Goal: Task Accomplishment & Management: Use online tool/utility

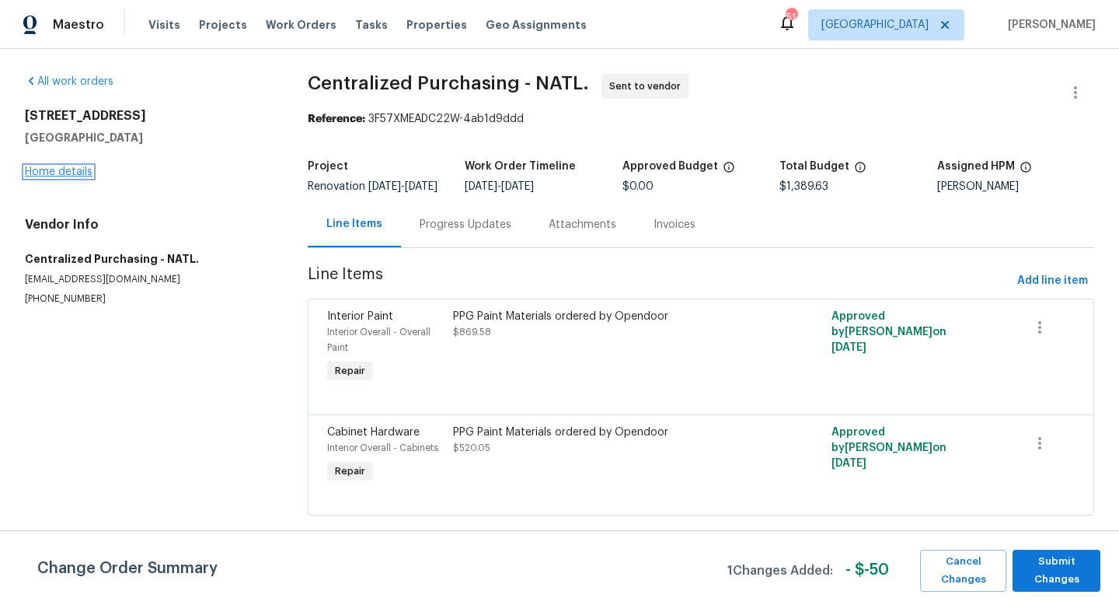
click at [70, 168] on link "Home details" at bounding box center [59, 171] width 68 height 11
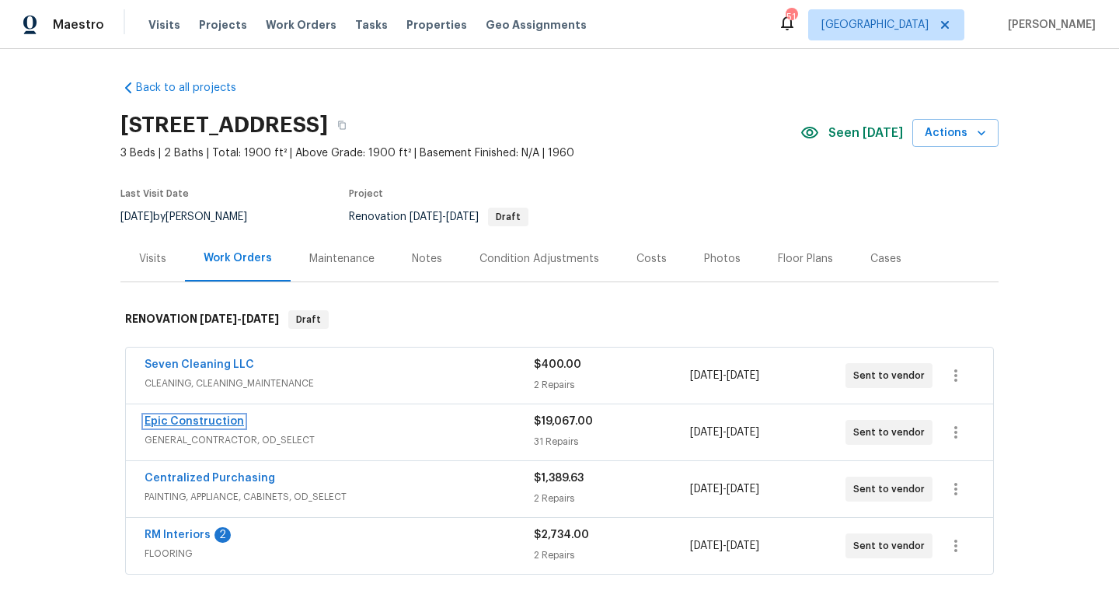
click at [194, 423] on link "Epic Construction" at bounding box center [194, 421] width 99 height 11
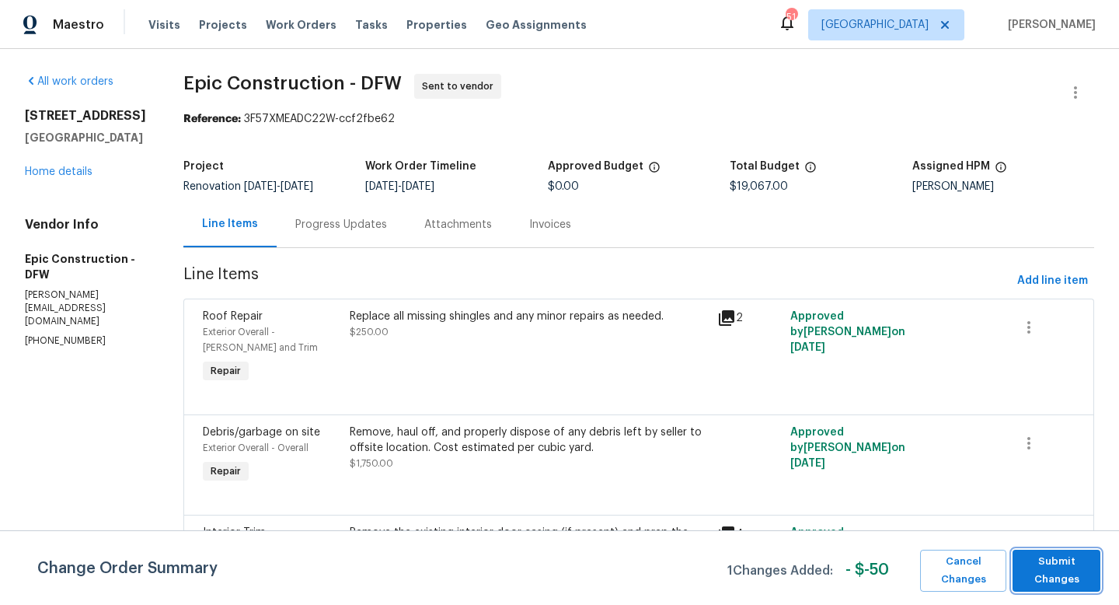
click at [1089, 566] on span "Submit Changes" at bounding box center [1056, 571] width 72 height 36
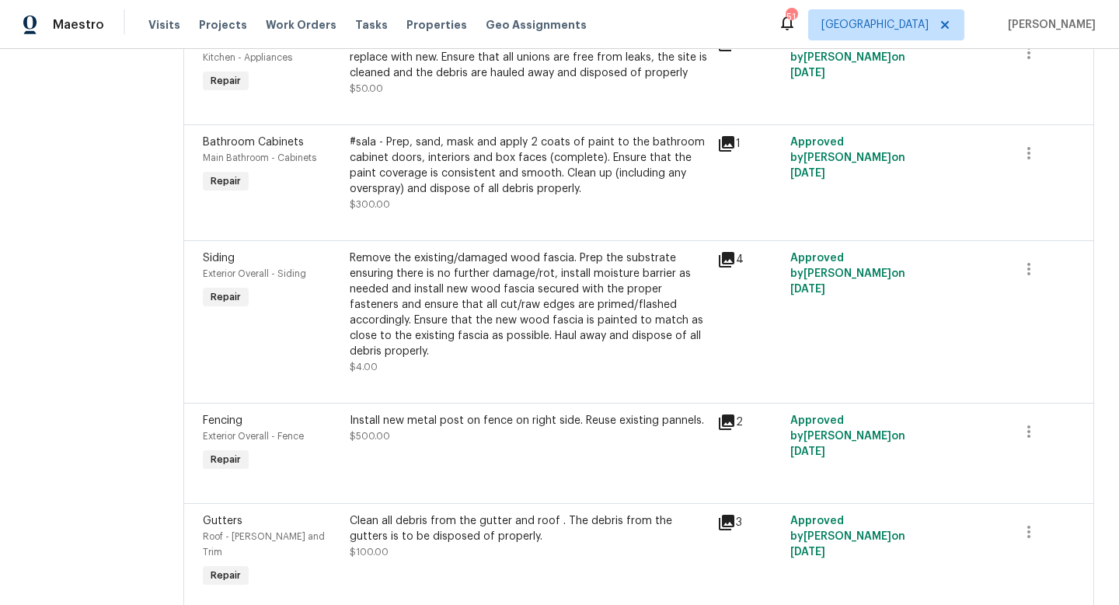
scroll to position [860, 0]
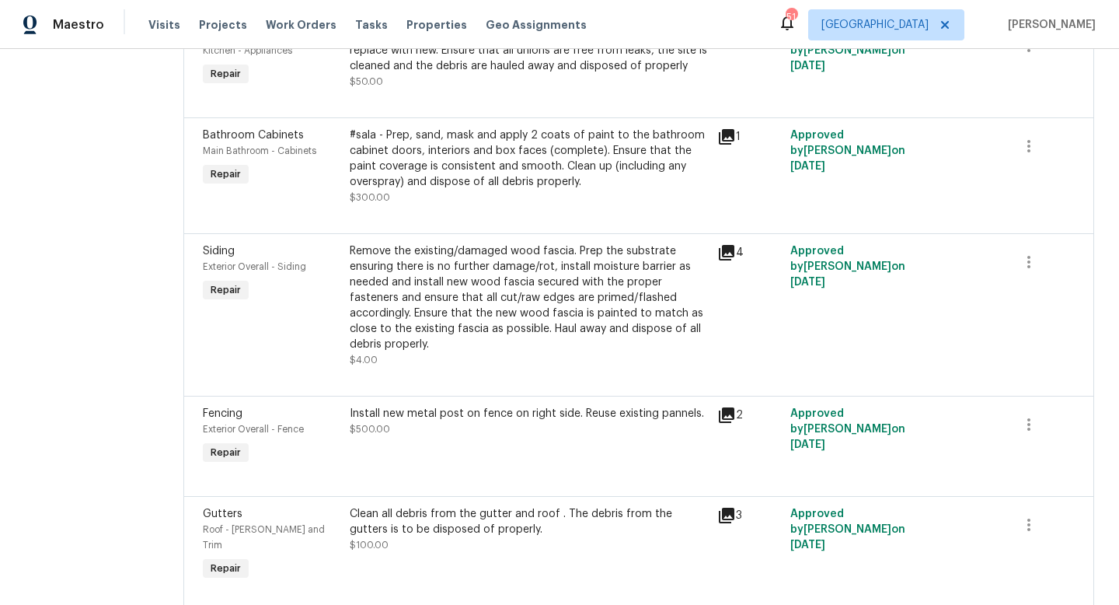
click at [459, 309] on div "Remove the existing/damaged wood fascia. Prep the substrate ensuring there is n…" at bounding box center [529, 297] width 358 height 109
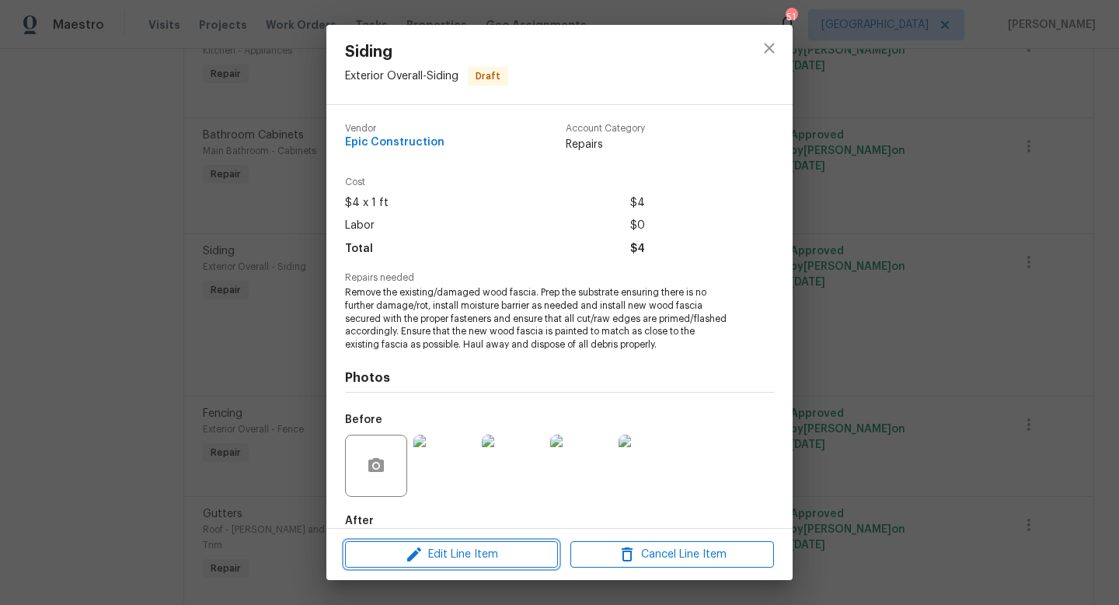
click at [434, 552] on span "Edit Line Item" at bounding box center [452, 554] width 204 height 19
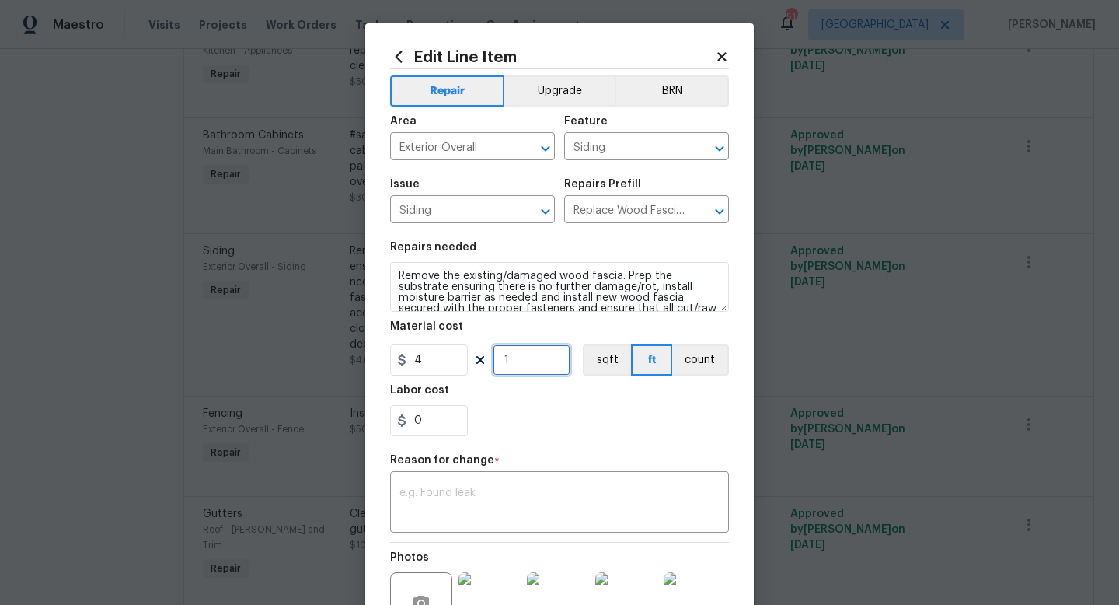
click at [523, 358] on input "1" at bounding box center [532, 359] width 78 height 31
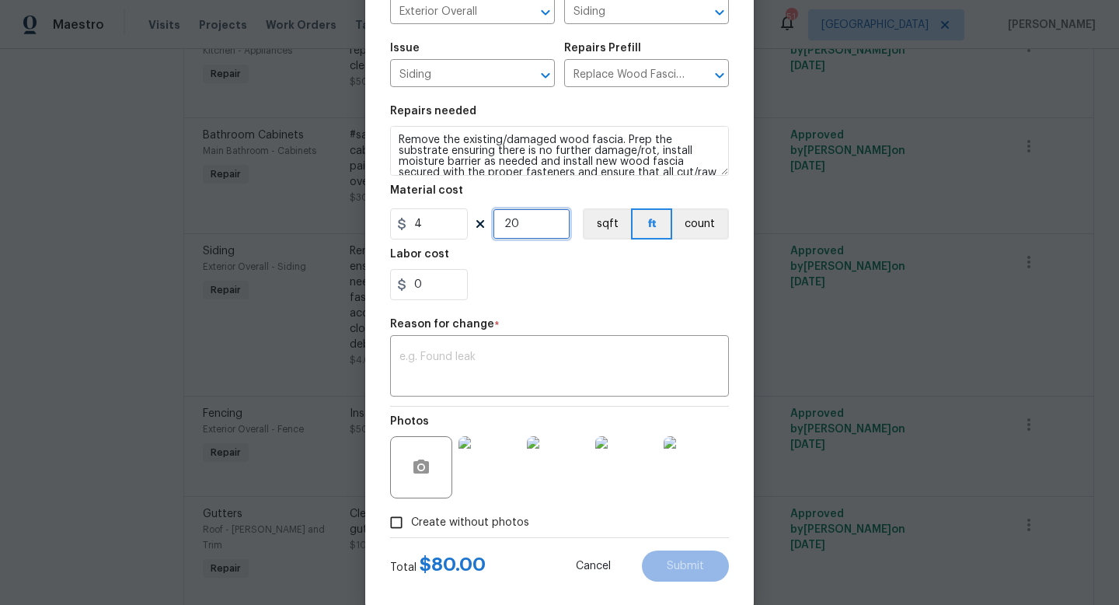
scroll to position [162, 0]
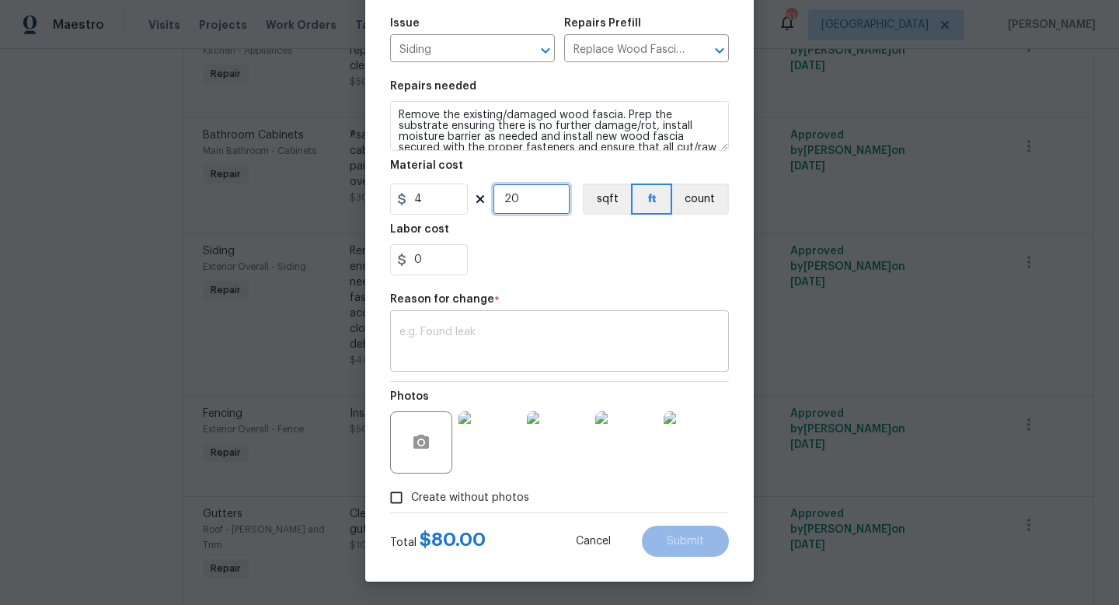
type input "20"
click at [489, 378] on div "Repair Upgrade BRN Area Exterior Overall ​ Feature Siding ​ Issue Siding ​ Repa…" at bounding box center [559, 210] width 339 height 604
click at [490, 364] on div "x ​" at bounding box center [559, 343] width 339 height 58
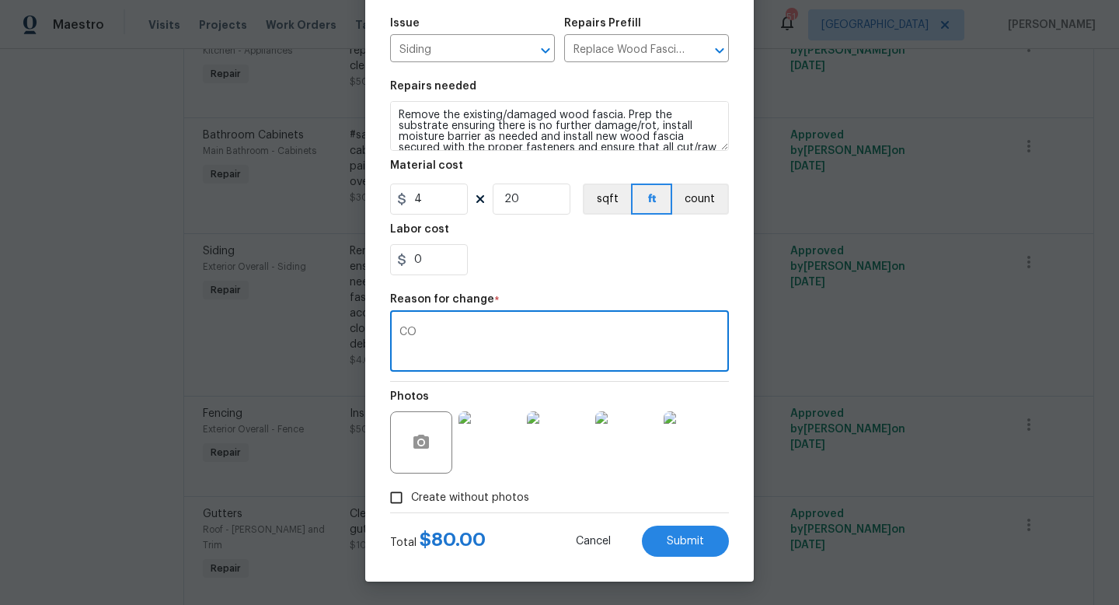
type textarea "C"
type textarea "Adjust from $4"
click at [712, 540] on button "Submit" at bounding box center [685, 540] width 87 height 31
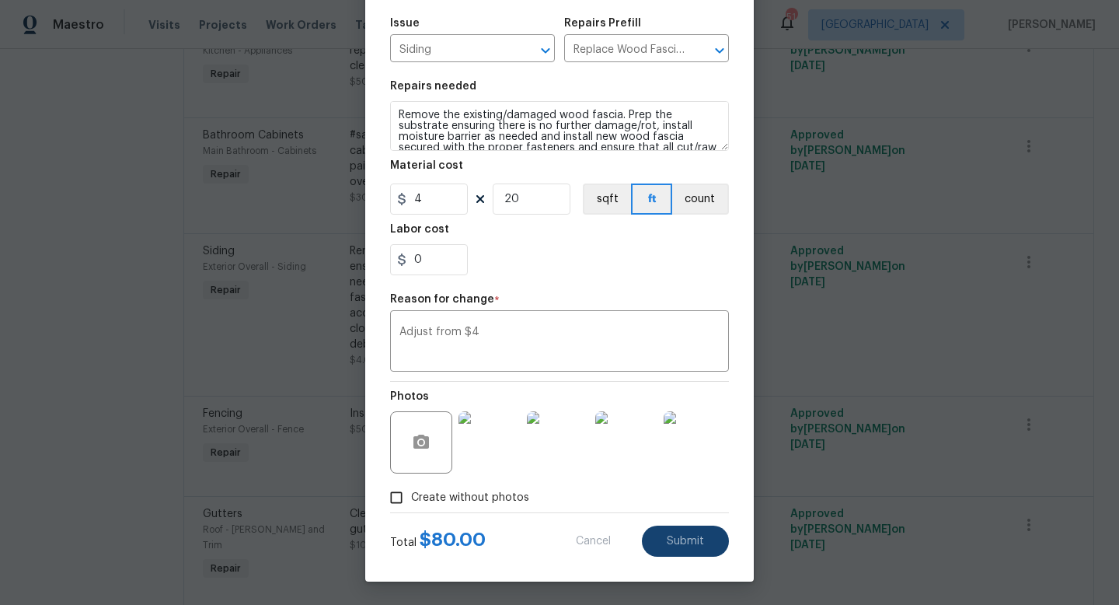
type input "1"
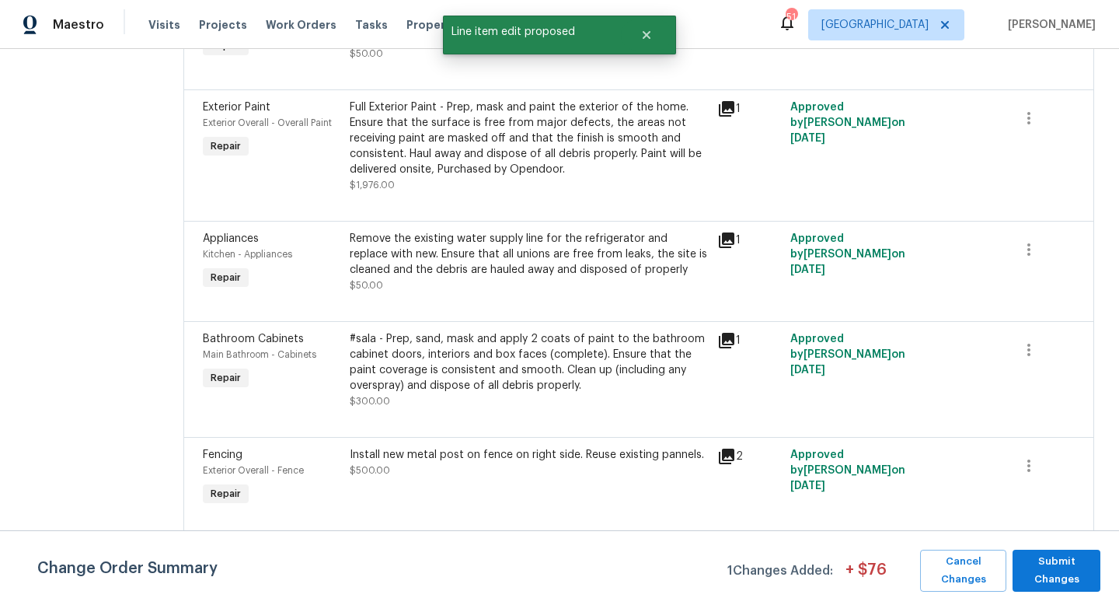
scroll to position [1094, 0]
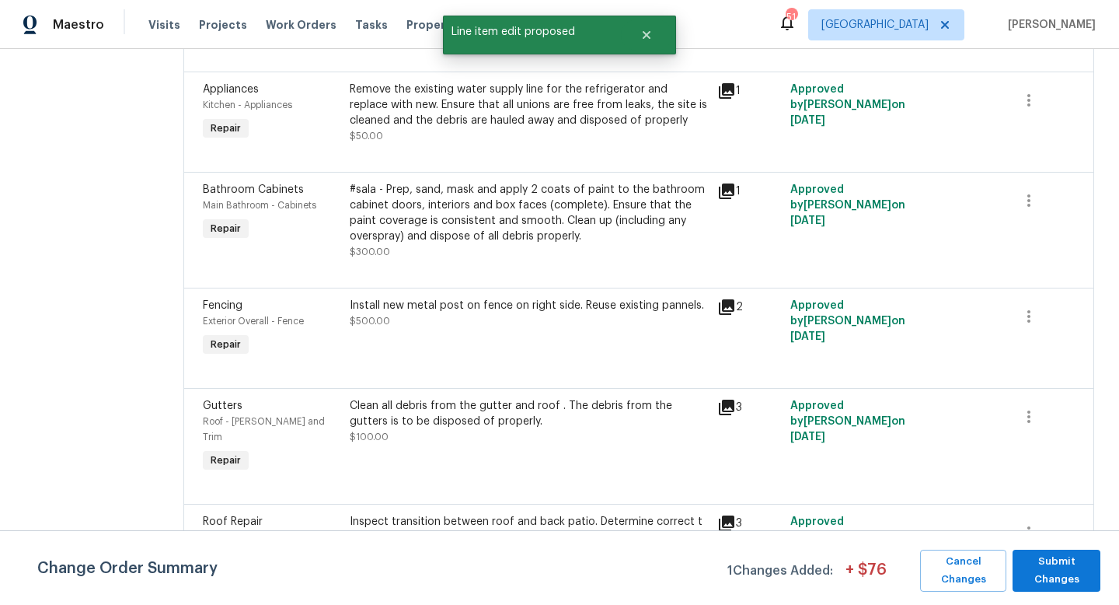
click at [455, 197] on div "#sala - Prep, sand, mask and apply 2 coats of paint to the bathroom cabinet doo…" at bounding box center [529, 213] width 358 height 62
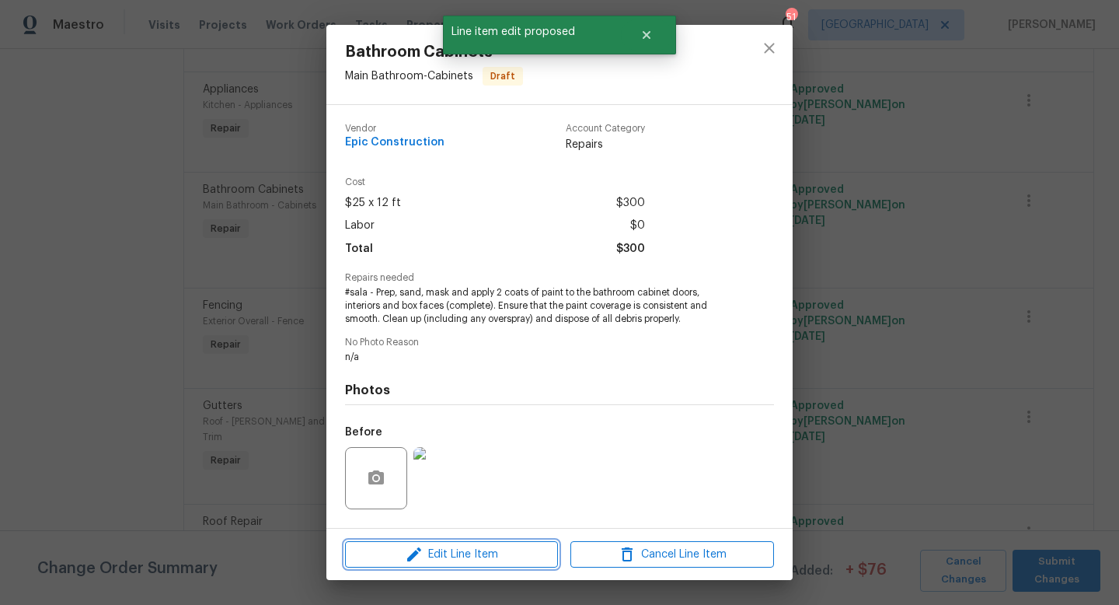
click at [410, 560] on icon "button" at bounding box center [414, 554] width 14 height 14
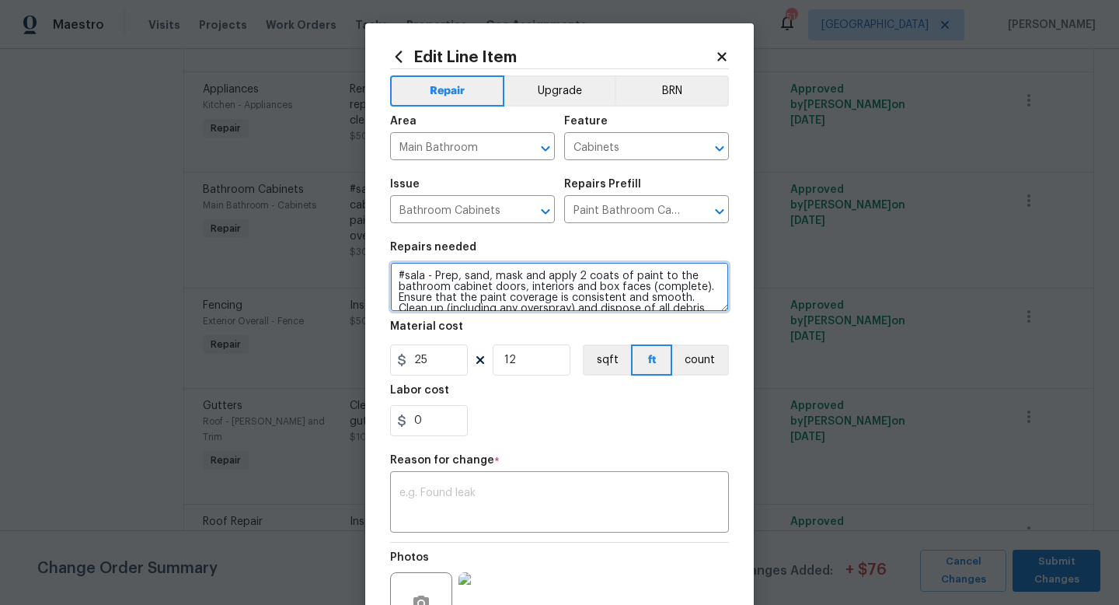
drag, startPoint x: 432, startPoint y: 278, endPoint x: 315, endPoint y: 280, distance: 117.4
click at [315, 280] on div "Edit Line Item Repair Upgrade BRN Area Main Bathroom ​ Feature Cabinets ​ Issue…" at bounding box center [559, 302] width 1119 height 605
type textarea "Prep, sand, mask and apply 2 coats of paint to the bathroom cabinet doors, inte…"
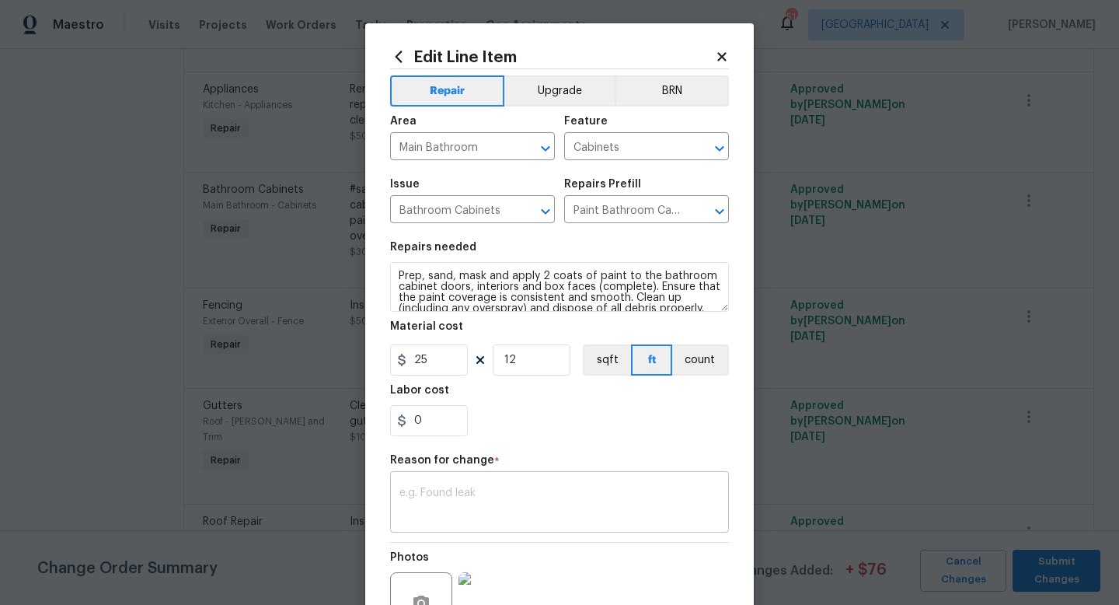
click at [427, 504] on textarea at bounding box center [559, 503] width 320 height 33
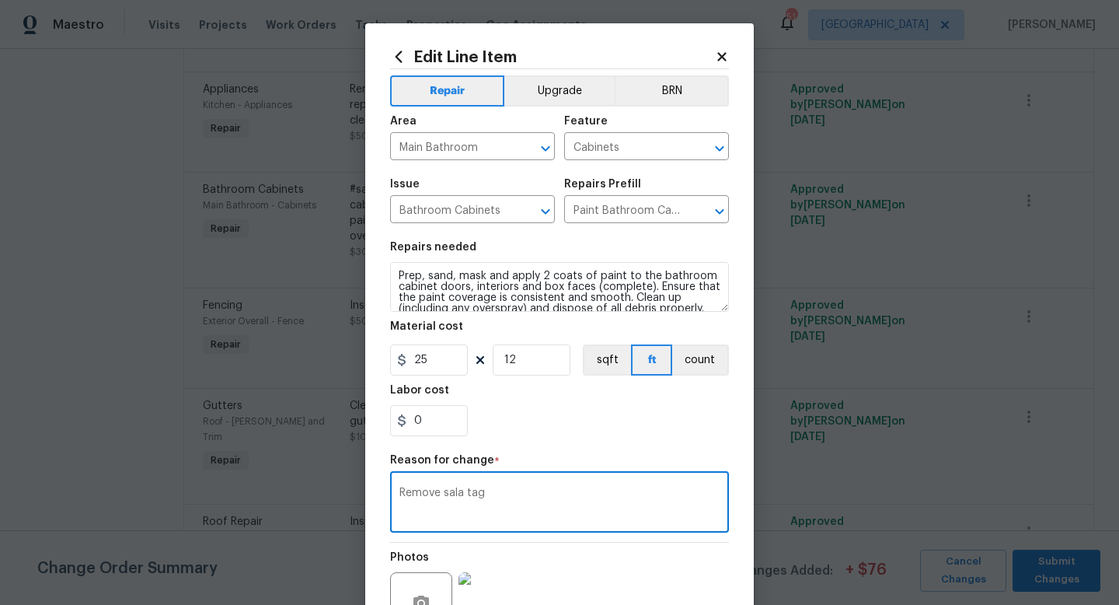
scroll to position [162, 0]
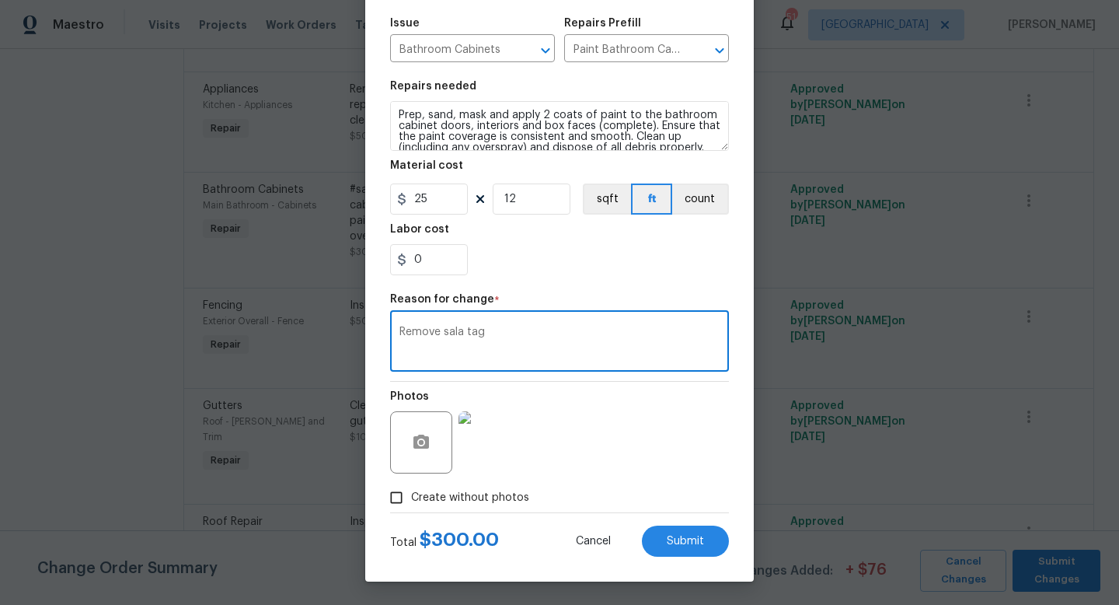
type textarea "Remove sala tag"
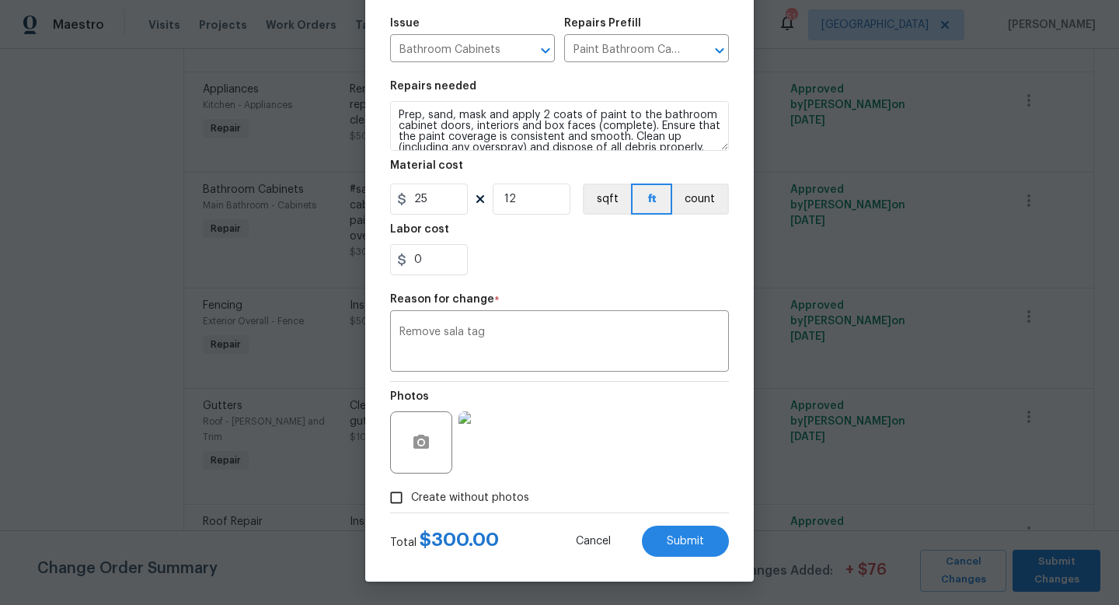
click at [645, 494] on div "Create without photos" at bounding box center [559, 498] width 339 height 30
click at [678, 542] on span "Submit" at bounding box center [685, 541] width 37 height 12
type textarea "#sala - Prep, sand, mask and apply 2 coats of paint to the bathroom cabinet doo…"
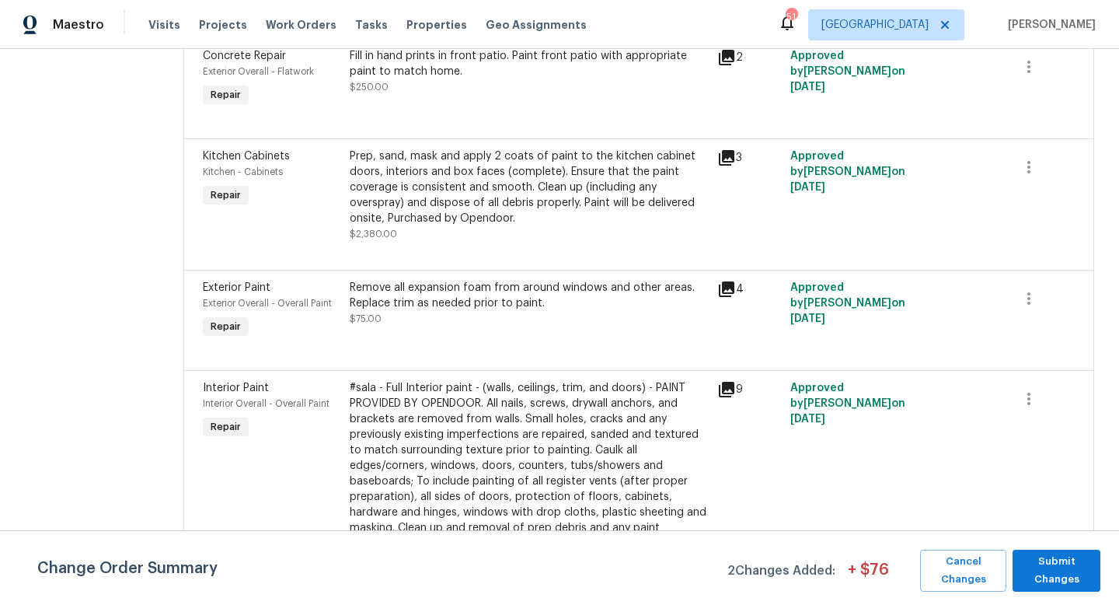
scroll to position [2327, 0]
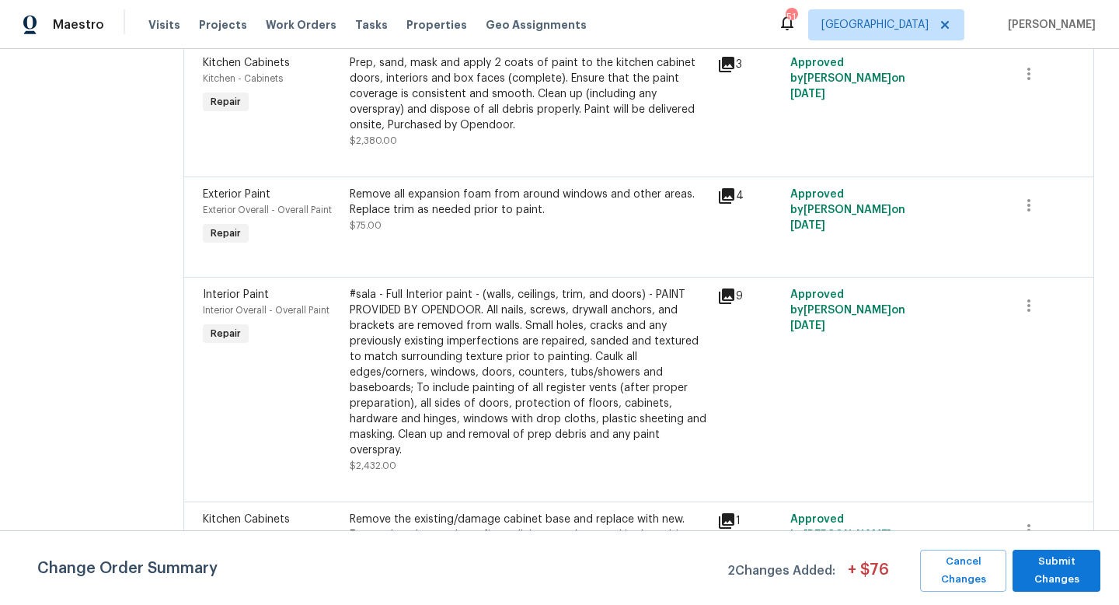
click at [427, 287] on div "#sala - Full Interior paint - (walls, ceilings, trim, and doors) - PAINT PROVID…" at bounding box center [529, 372] width 358 height 171
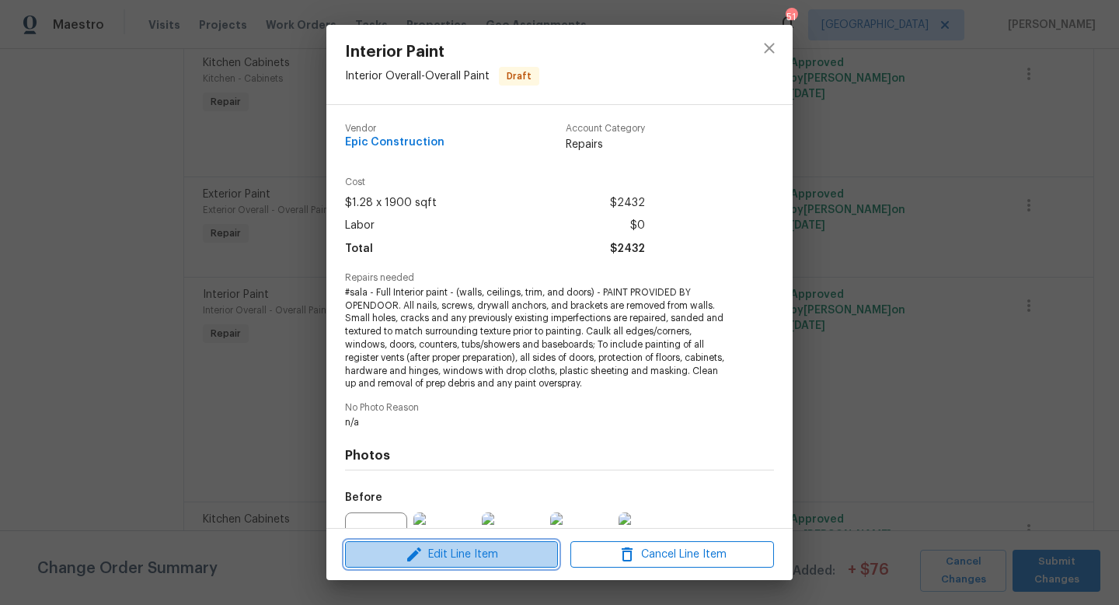
click at [419, 557] on icon "button" at bounding box center [414, 554] width 19 height 19
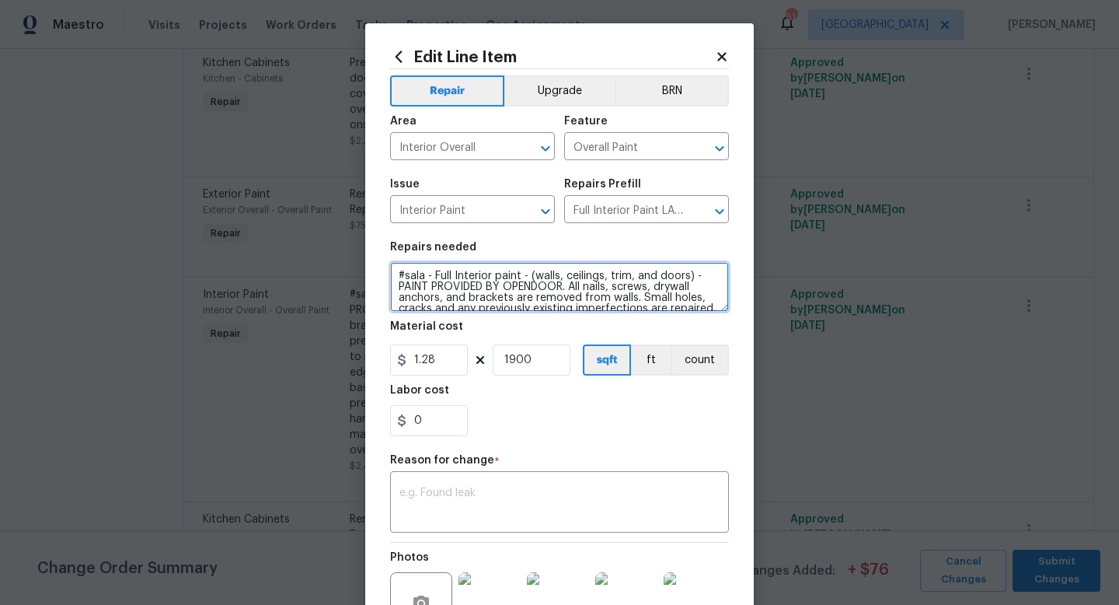
drag, startPoint x: 431, startPoint y: 277, endPoint x: 310, endPoint y: 270, distance: 121.4
click at [310, 270] on div "Edit Line Item Repair Upgrade BRN Area Interior Overall ​ Feature Overall Paint…" at bounding box center [559, 302] width 1119 height 605
type textarea "Full Interior paint - (walls, ceilings, trim, and doors) - PAINT PROVIDED BY OP…"
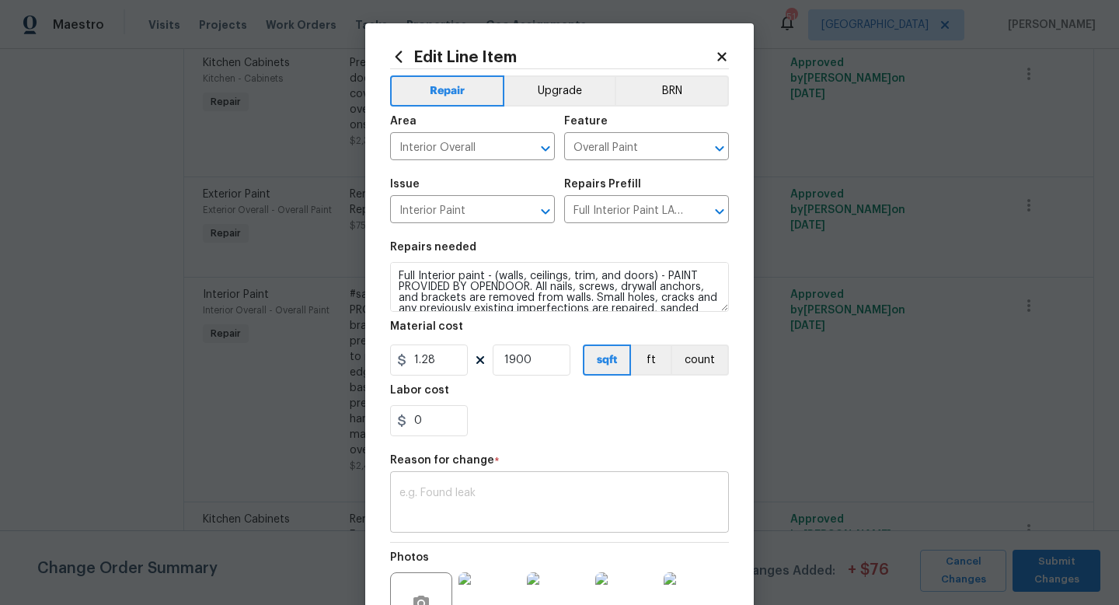
click at [461, 513] on textarea at bounding box center [559, 503] width 320 height 33
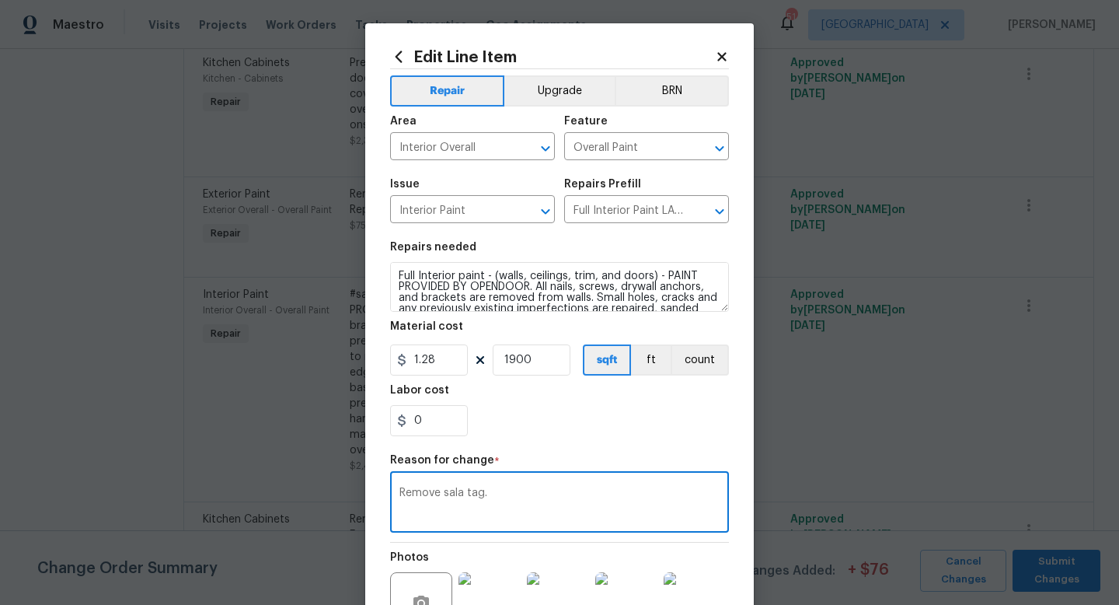
scroll to position [177, 0]
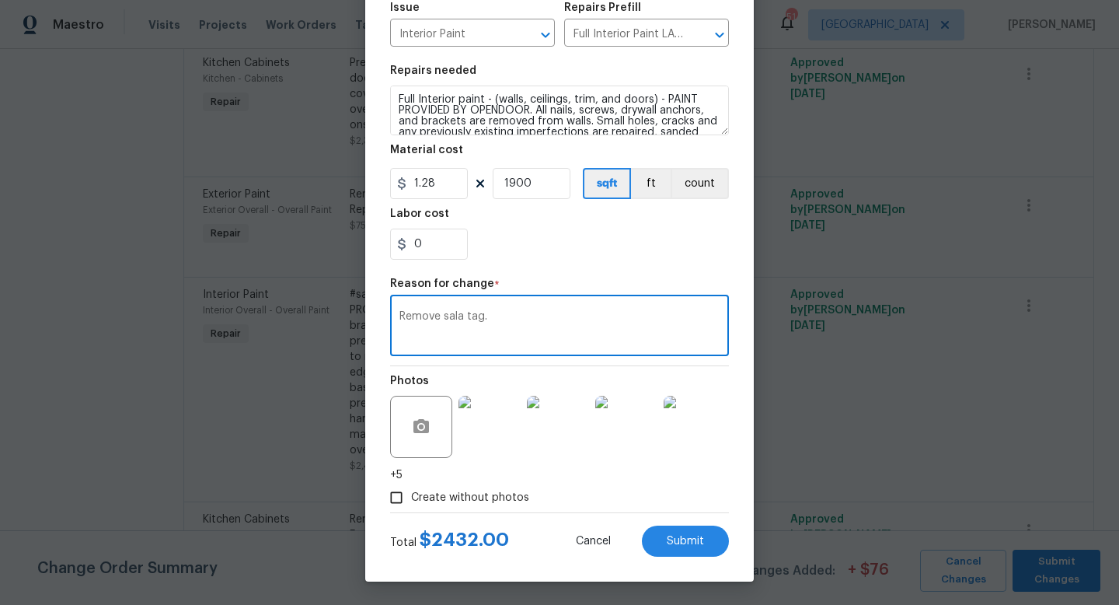
type textarea "Remove sala tag."
click at [636, 504] on div "Create without photos" at bounding box center [559, 498] width 339 height 30
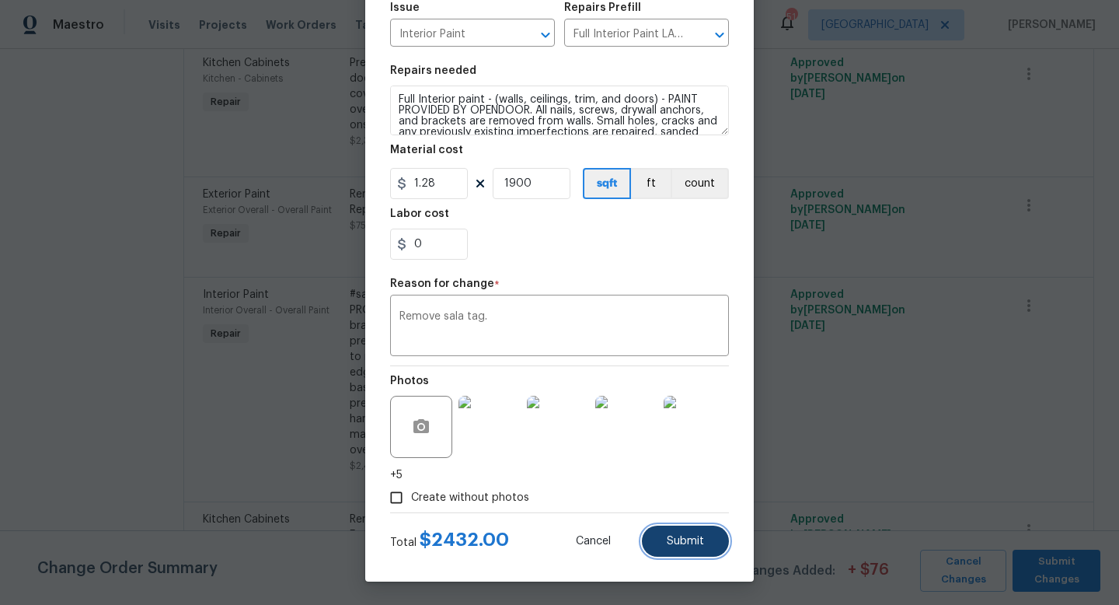
click at [671, 537] on span "Submit" at bounding box center [685, 541] width 37 height 12
type textarea "#sala - Full Interior paint - (walls, ceilings, trim, and doors) - PAINT PROVID…"
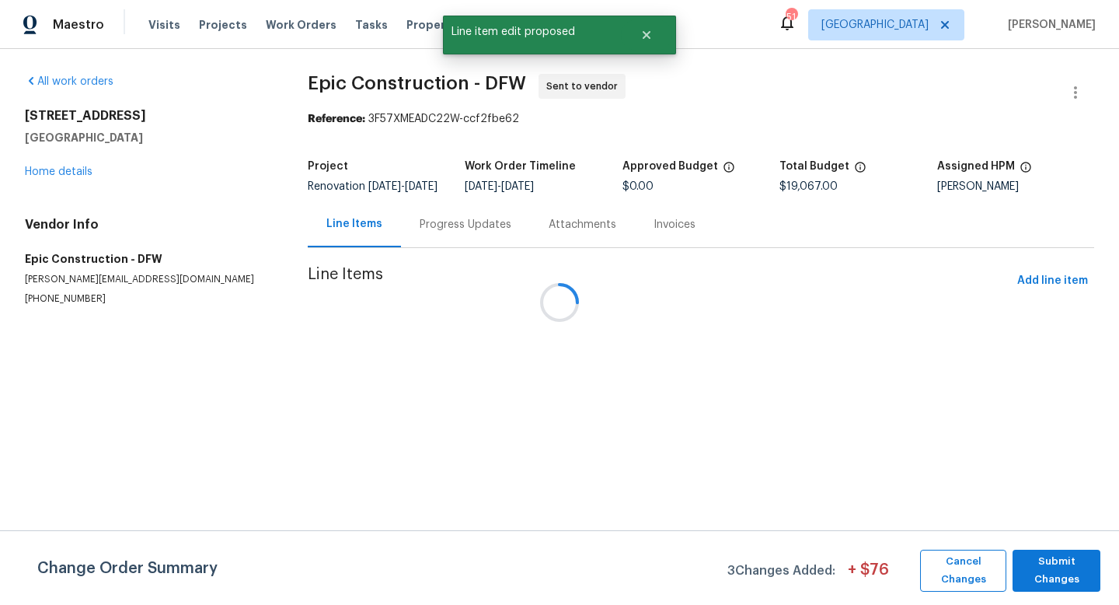
scroll to position [0, 0]
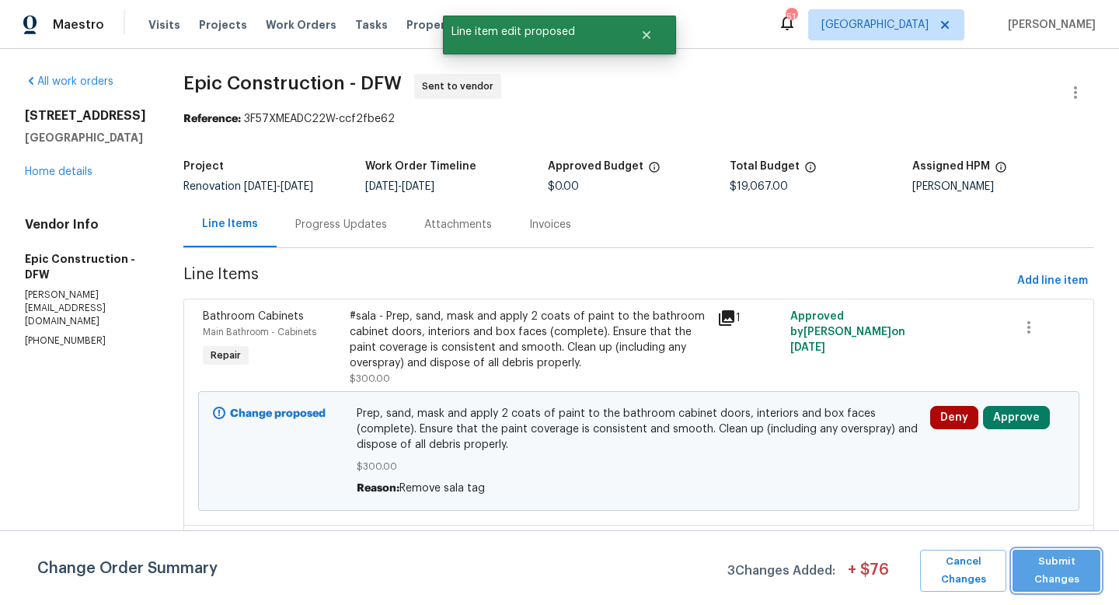
click at [1031, 567] on span "Submit Changes" at bounding box center [1056, 571] width 72 height 36
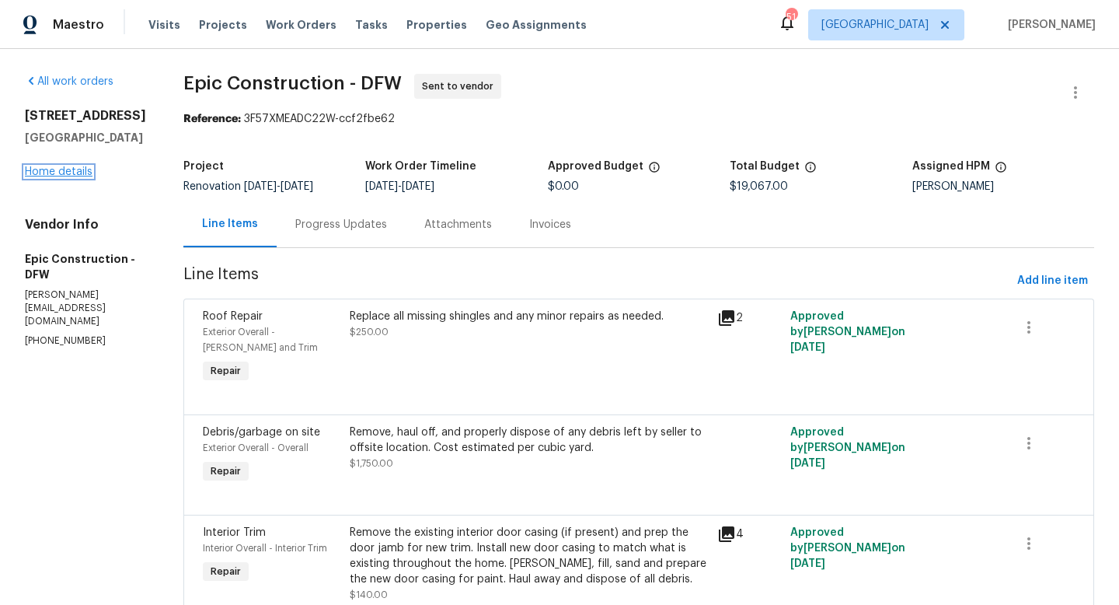
click at [74, 177] on link "Home details" at bounding box center [59, 171] width 68 height 11
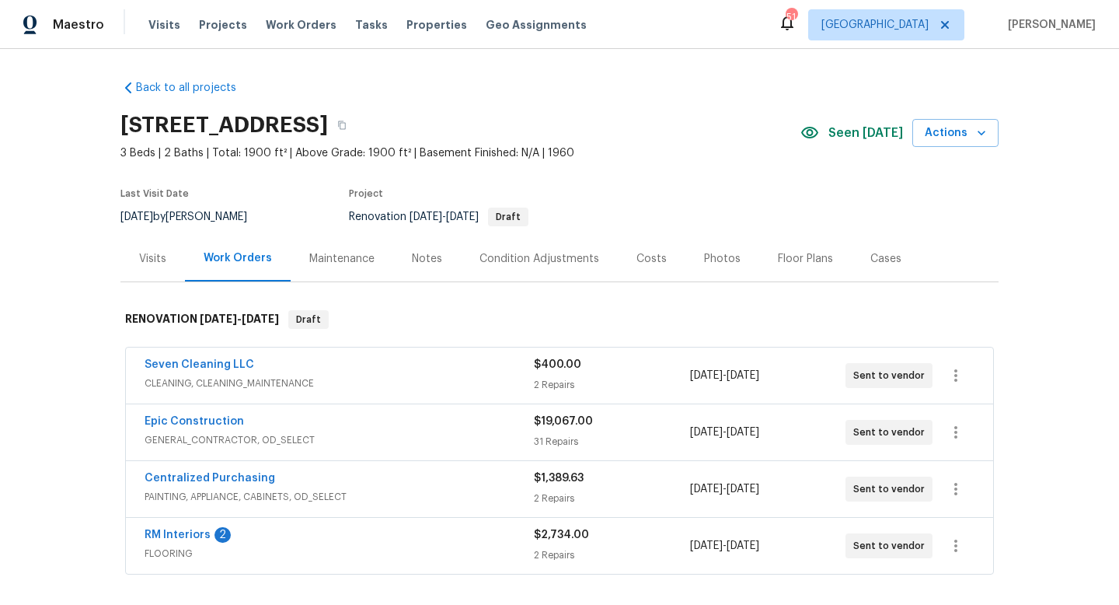
click at [420, 257] on div "Notes" at bounding box center [427, 259] width 30 height 16
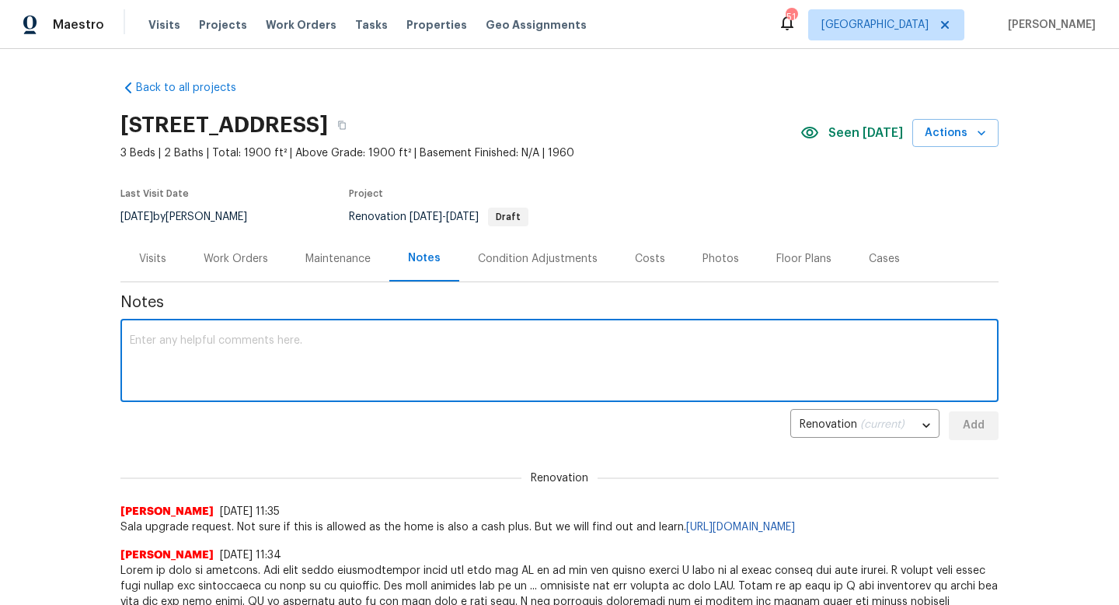
click at [375, 354] on textarea at bounding box center [560, 362] width 860 height 54
type textarea "Not a #sala home now. Was informed no combo of cash plus and sala. Removed all …"
click at [979, 426] on span "Add" at bounding box center [973, 425] width 25 height 19
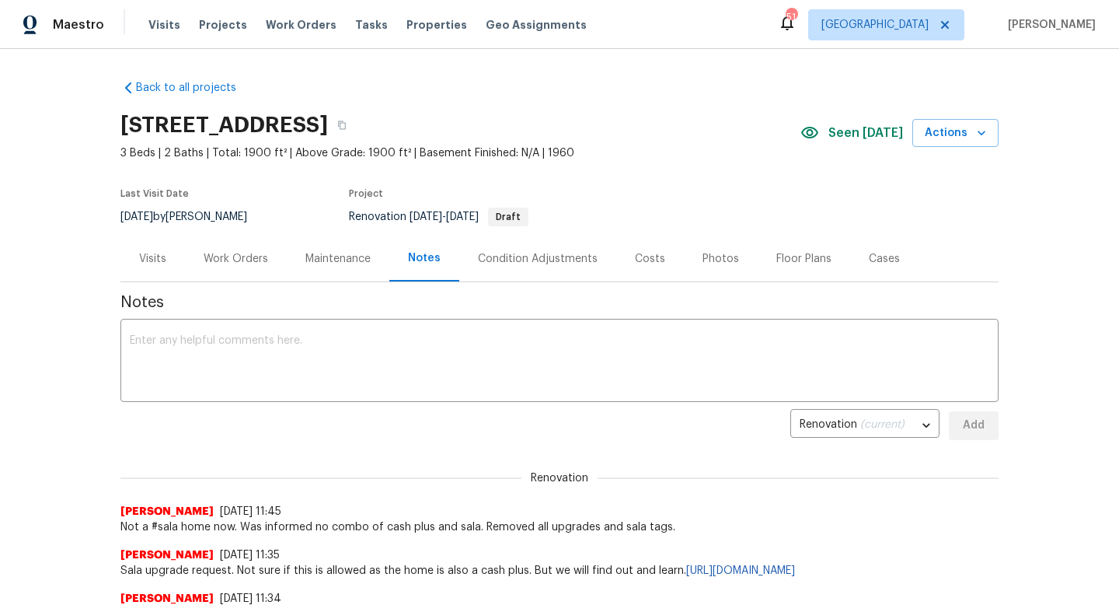
click at [658, 248] on div "Costs" at bounding box center [650, 258] width 68 height 46
